Goal: Register for event/course

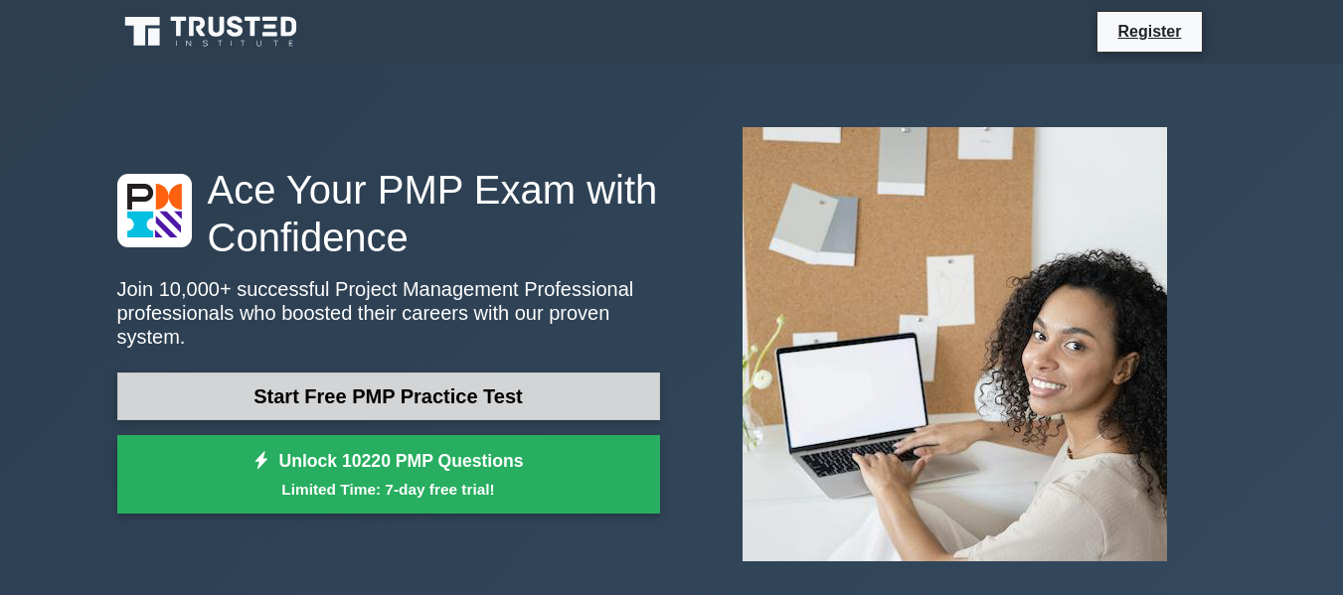
click at [538, 385] on link "Start Free PMP Practice Test" at bounding box center [388, 397] width 543 height 48
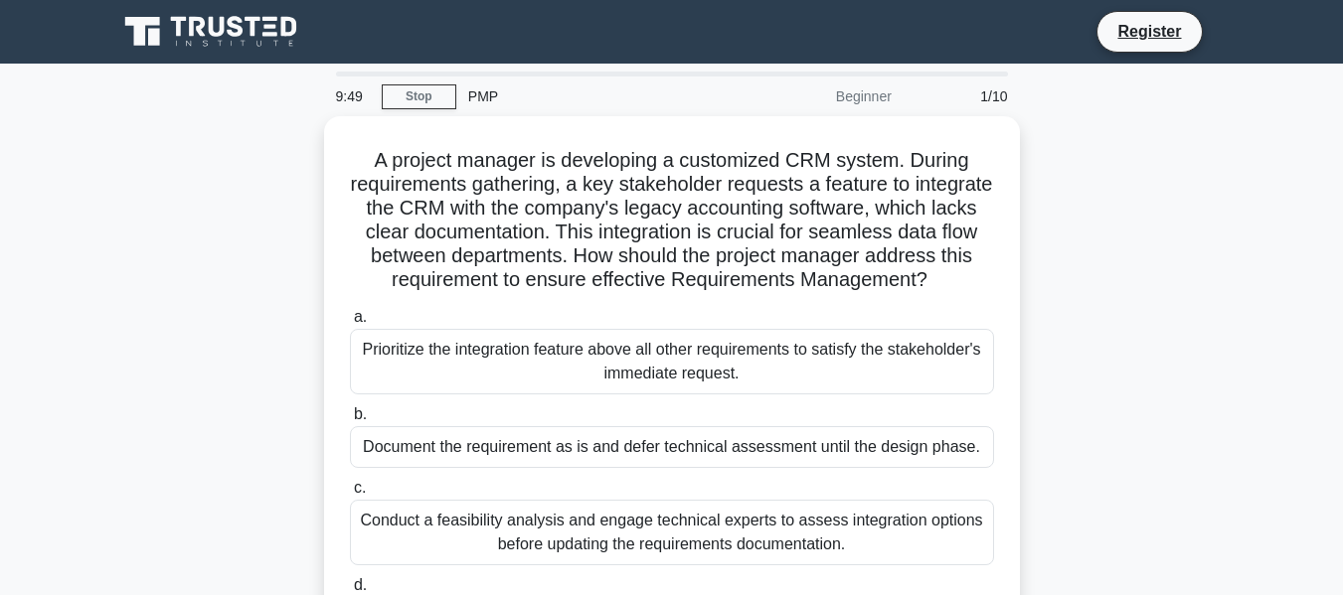
click at [487, 97] on div "PMP" at bounding box center [592, 97] width 273 height 40
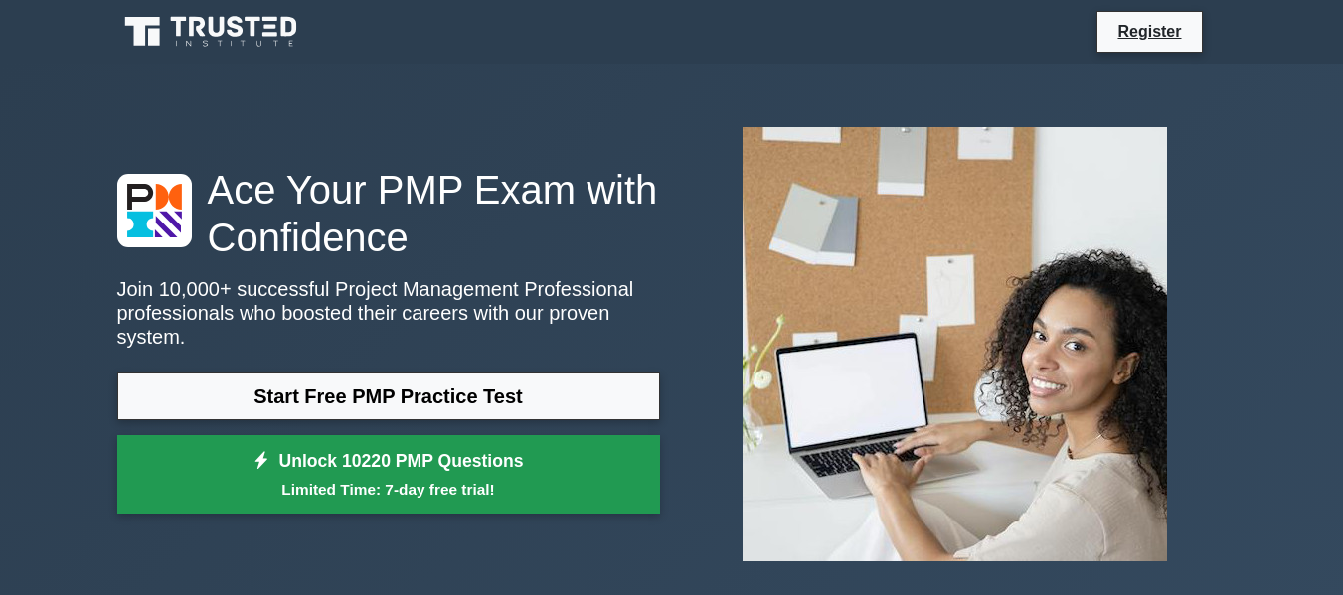
click at [459, 484] on small "Limited Time: 7-day free trial!" at bounding box center [388, 489] width 493 height 23
